Goal: Navigation & Orientation: Find specific page/section

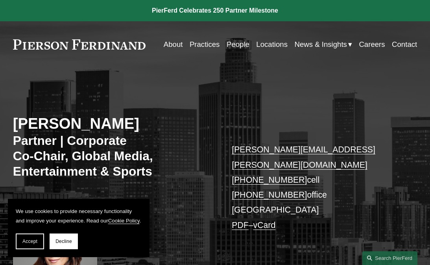
click at [172, 46] on link "About" at bounding box center [173, 44] width 19 height 15
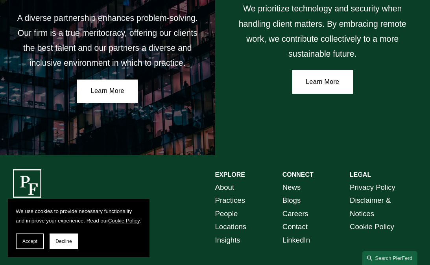
scroll to position [1236, 0]
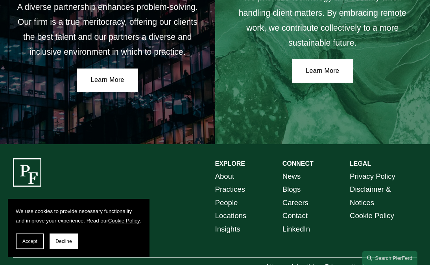
click at [229, 170] on link "About" at bounding box center [224, 176] width 19 height 13
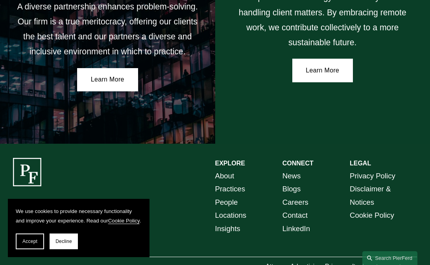
scroll to position [1236, 0]
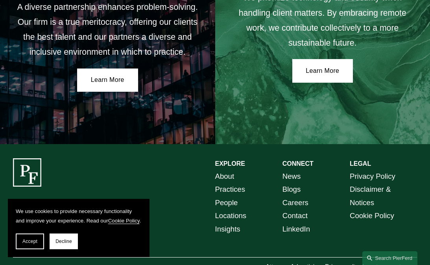
click at [231, 196] on link "People" at bounding box center [226, 202] width 23 height 13
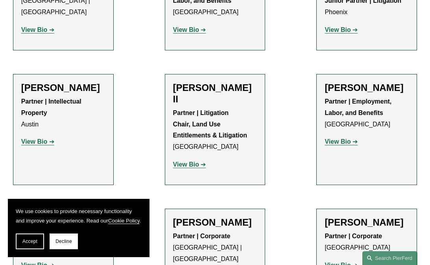
scroll to position [836, 0]
